Goal: Task Accomplishment & Management: Complete application form

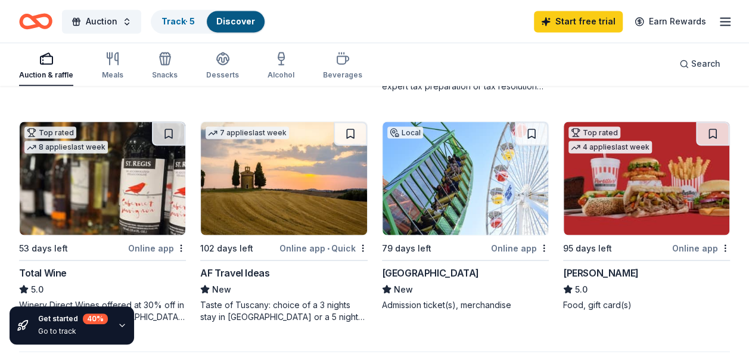
scroll to position [1009, 0]
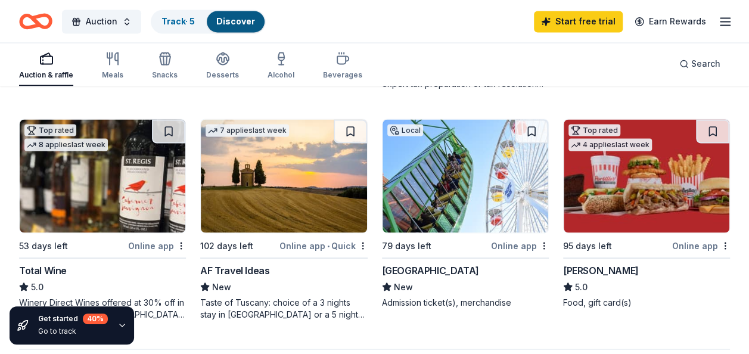
click at [427, 206] on img at bounding box center [466, 175] width 166 height 113
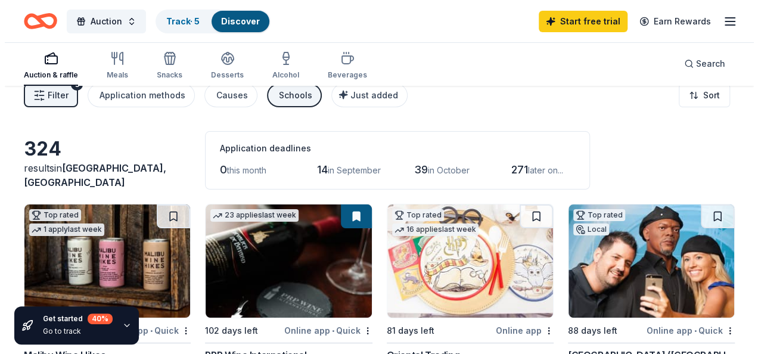
scroll to position [0, 0]
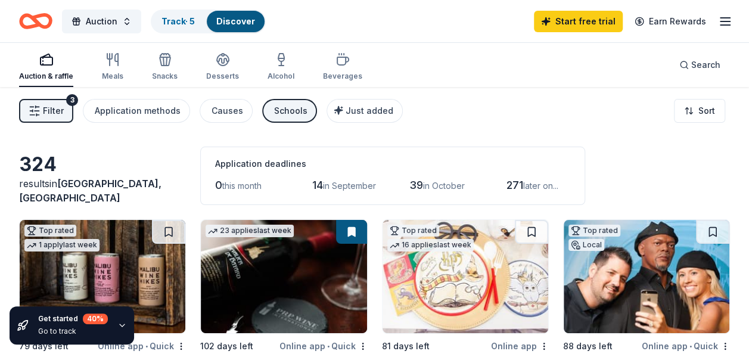
click at [48, 107] on span "Filter" at bounding box center [53, 111] width 21 height 14
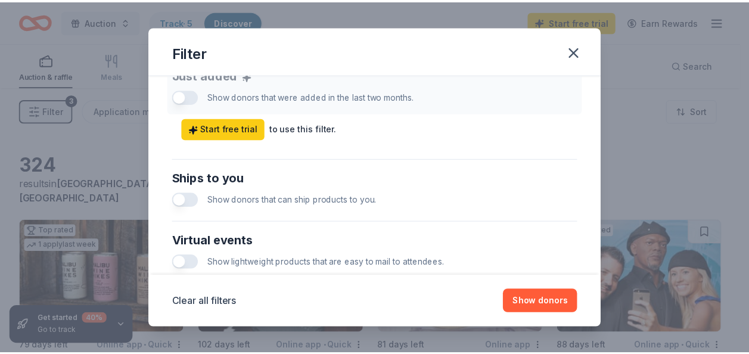
scroll to position [664, 0]
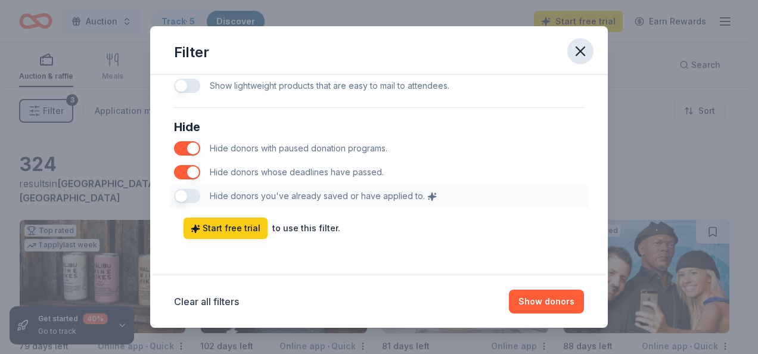
click at [583, 53] on icon "button" at bounding box center [580, 51] width 8 height 8
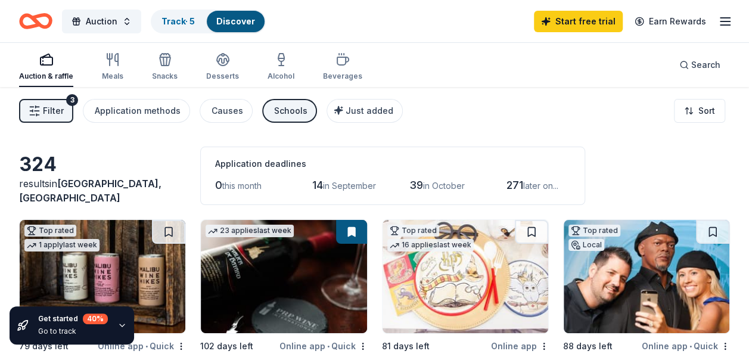
click at [37, 60] on div "button" at bounding box center [46, 59] width 54 height 14
click at [701, 112] on html "Auction Track · 5 Discover Start free trial Earn Rewards Auction & raffle Meals…" at bounding box center [374, 177] width 749 height 354
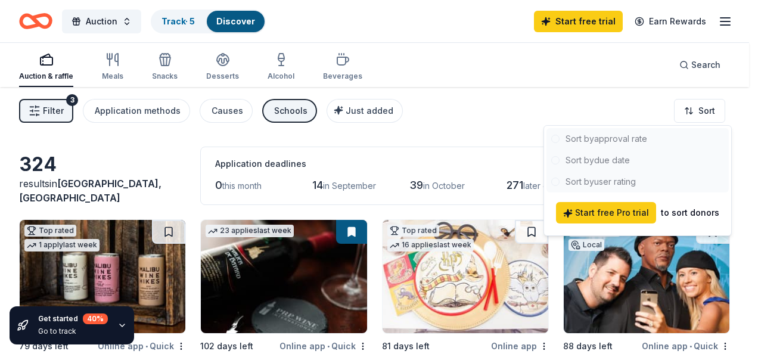
click at [605, 144] on div at bounding box center [637, 160] width 182 height 64
click at [740, 106] on html "Auction Track · 5 Discover Start free trial Earn Rewards Auction & raffle Meals…" at bounding box center [379, 177] width 758 height 354
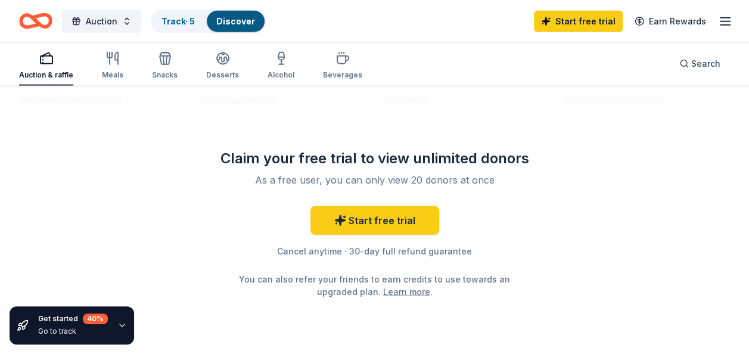
scroll to position [1480, 0]
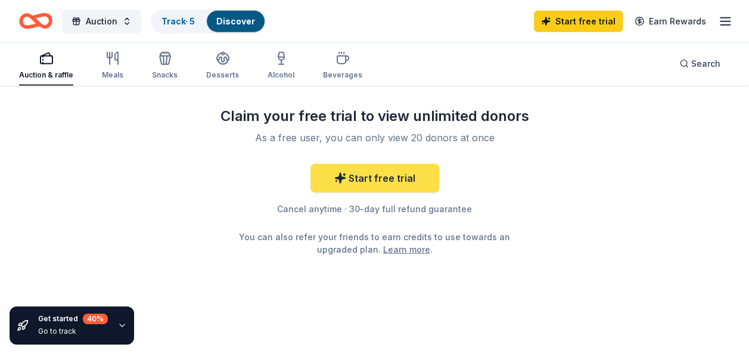
click at [396, 170] on link "Start free trial" at bounding box center [374, 178] width 129 height 29
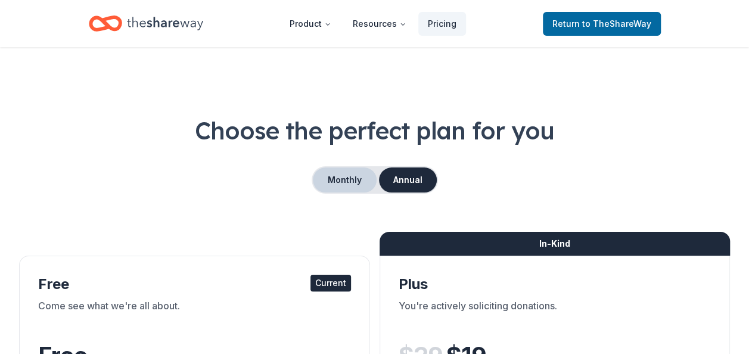
click at [339, 172] on button "Monthly" at bounding box center [345, 179] width 64 height 25
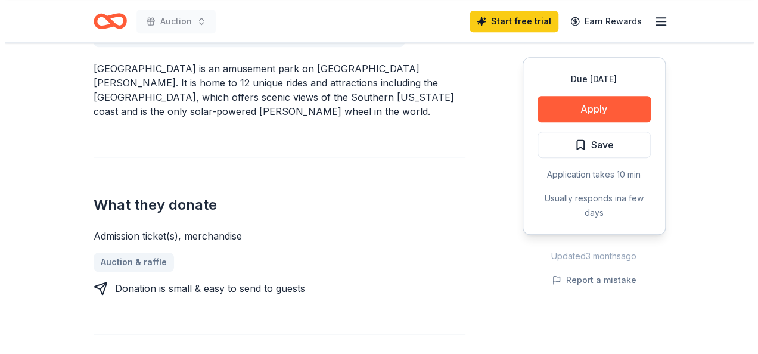
scroll to position [369, 0]
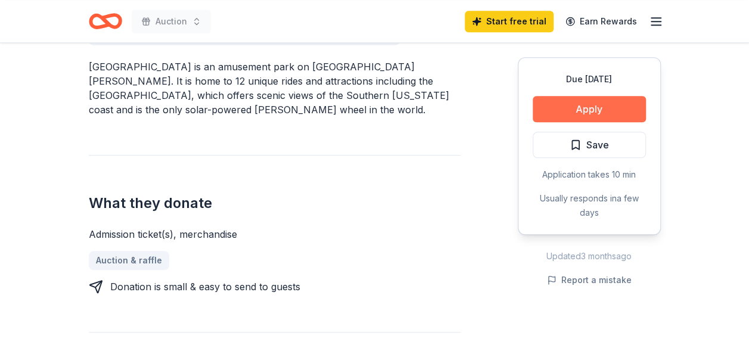
click at [588, 114] on button "Apply" at bounding box center [589, 109] width 113 height 26
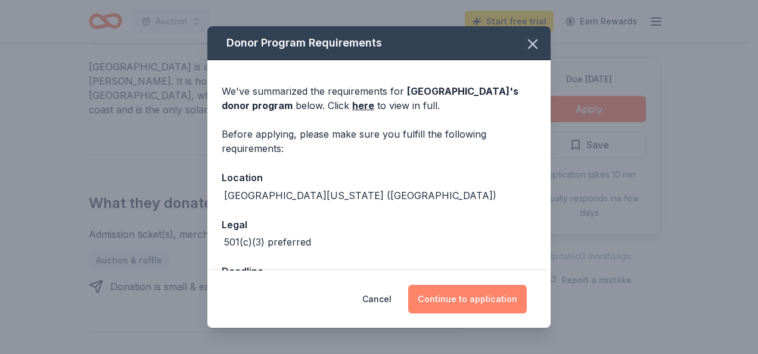
click at [489, 294] on button "Continue to application" at bounding box center [467, 299] width 119 height 29
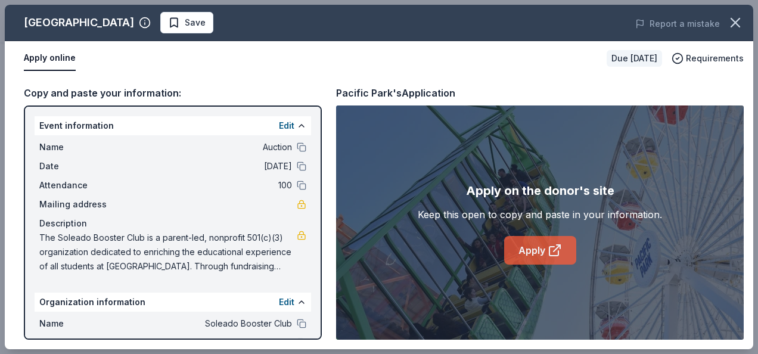
click at [533, 255] on link "Apply" at bounding box center [540, 250] width 72 height 29
drag, startPoint x: 321, startPoint y: 169, endPoint x: 46, endPoint y: 62, distance: 294.1
click at [46, 62] on div "Pacific Park Save Report a mistake Apply online Due [DATE] Requirements Copy an…" at bounding box center [379, 177] width 748 height 344
click at [46, 62] on button "Apply online" at bounding box center [50, 58] width 52 height 25
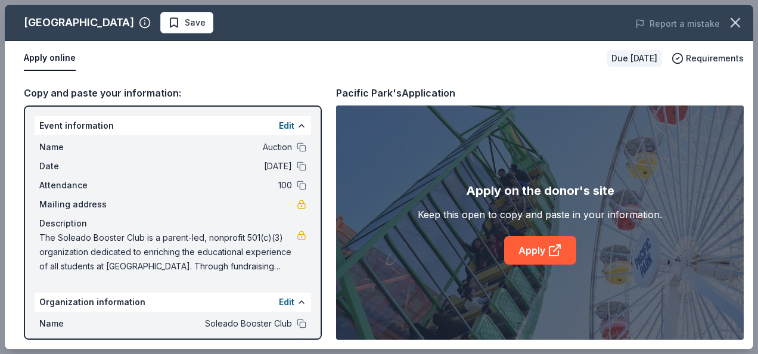
click at [58, 58] on button "Apply online" at bounding box center [50, 58] width 52 height 25
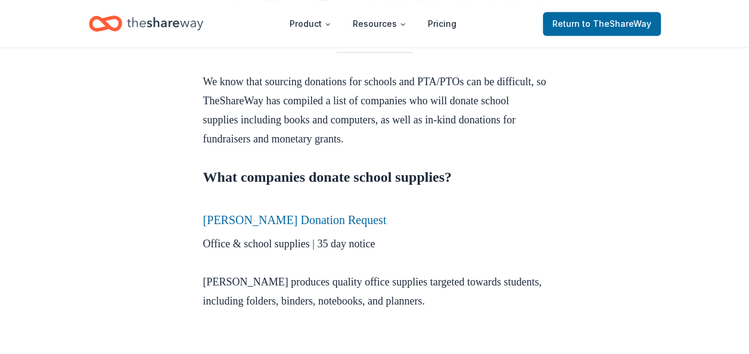
scroll to position [477, 0]
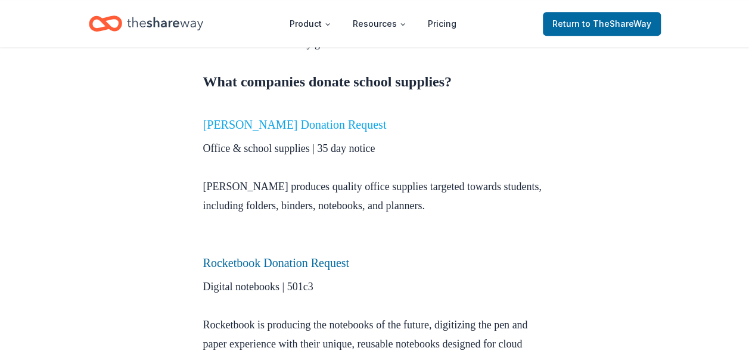
click at [295, 128] on link "Mead Donation Request" at bounding box center [295, 124] width 184 height 13
click at [278, 126] on link "Mead Donation Request" at bounding box center [295, 124] width 184 height 13
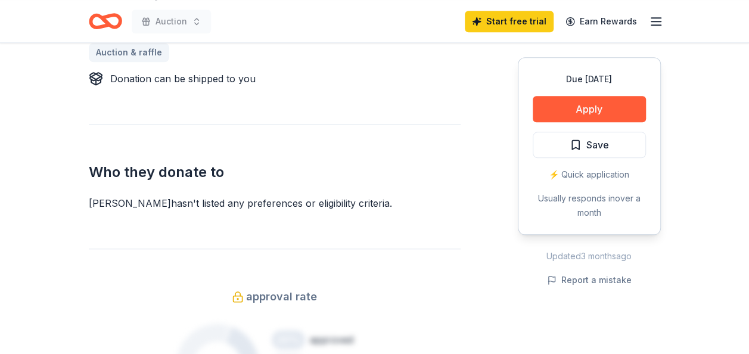
scroll to position [605, 0]
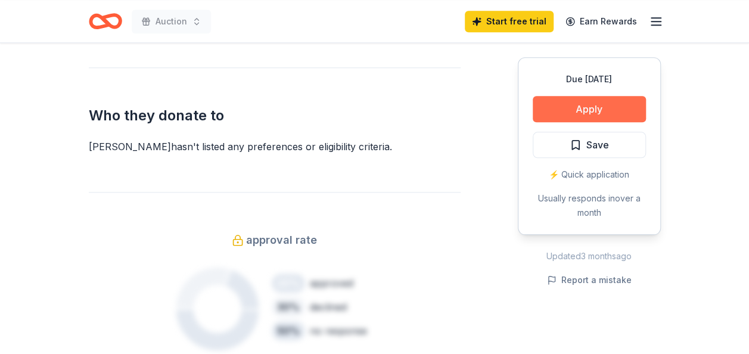
click at [597, 102] on button "Apply" at bounding box center [589, 109] width 113 height 26
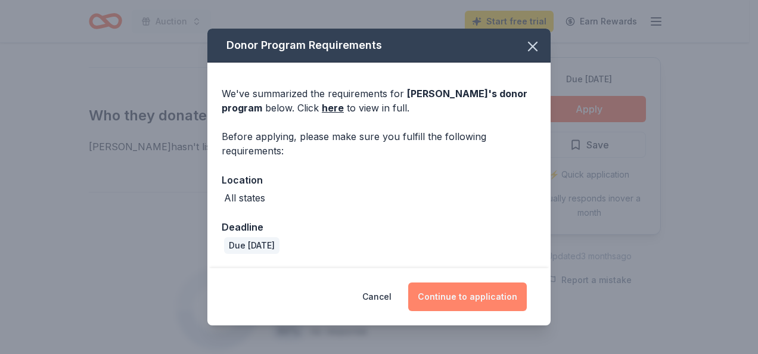
click at [458, 302] on button "Continue to application" at bounding box center [467, 296] width 119 height 29
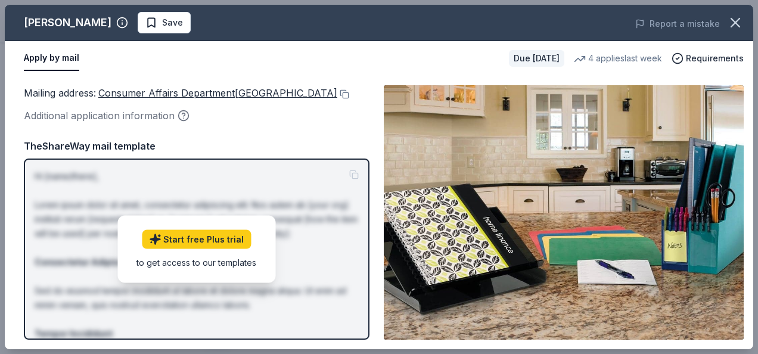
drag, startPoint x: 756, startPoint y: 163, endPoint x: 751, endPoint y: 319, distance: 156.8
click at [748, 319] on div "Mead Save Report a mistake Apply by mail Due in 74 days 4 applies last week Req…" at bounding box center [379, 177] width 758 height 354
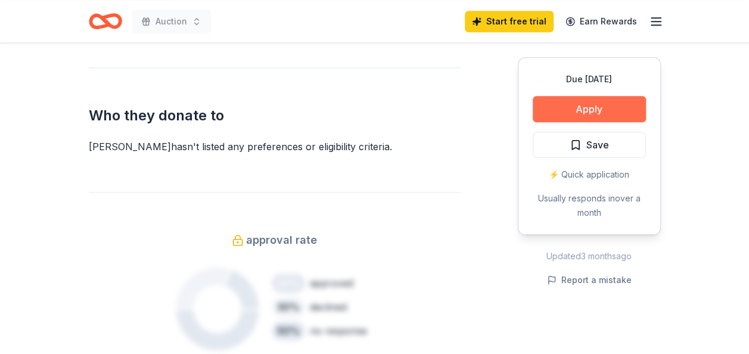
click at [608, 101] on button "Apply" at bounding box center [589, 109] width 113 height 26
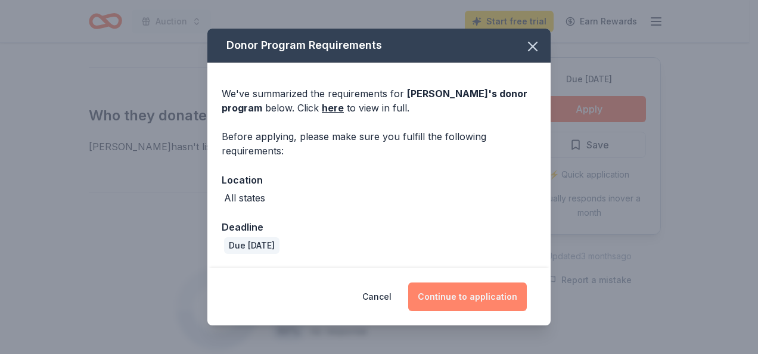
click at [448, 288] on button "Continue to application" at bounding box center [467, 296] width 119 height 29
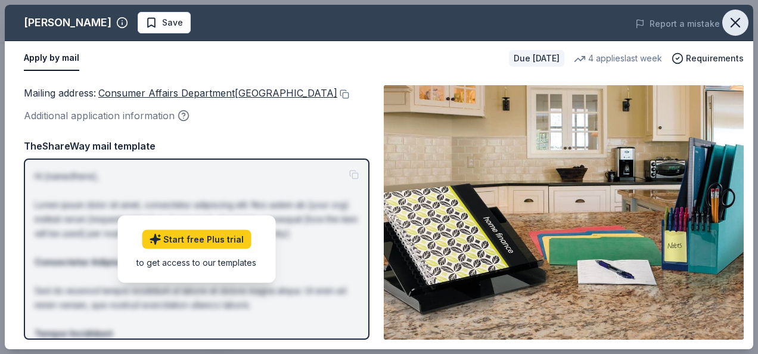
click at [733, 23] on icon "button" at bounding box center [735, 22] width 17 height 17
